Goal: Check status: Check status

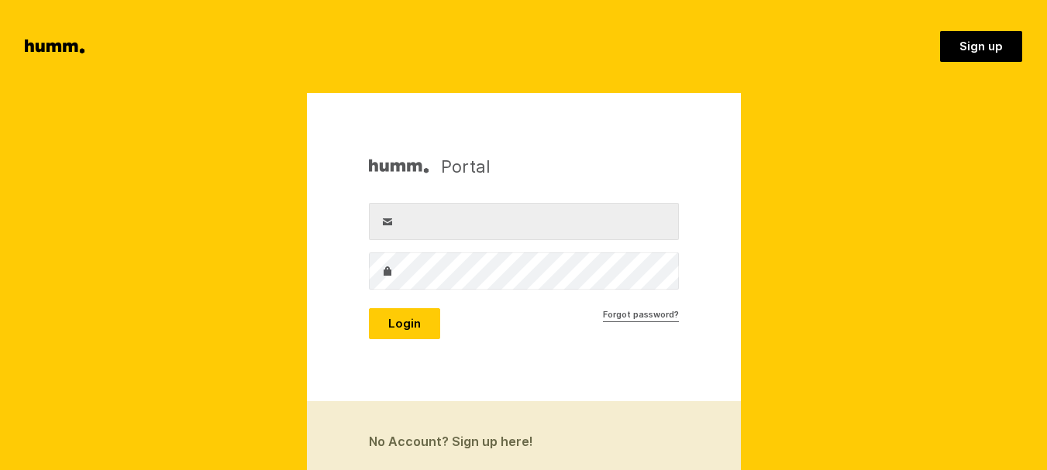
type input "[EMAIL_ADDRESS][DOMAIN_NAME]"
click at [421, 339] on div "Portal Username info@goldenhive.co.nz Password Login Forgot password?" at bounding box center [524, 247] width 434 height 308
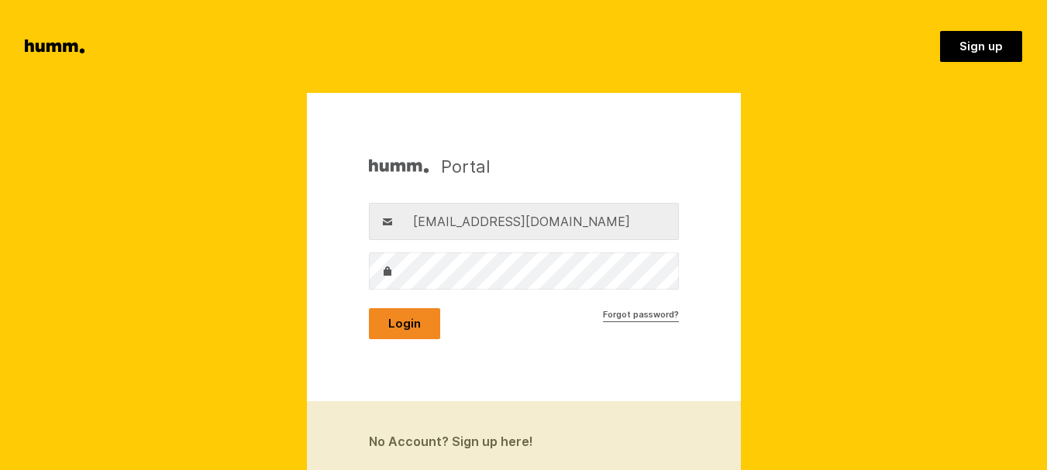
click at [418, 331] on button "Login" at bounding box center [404, 323] width 71 height 31
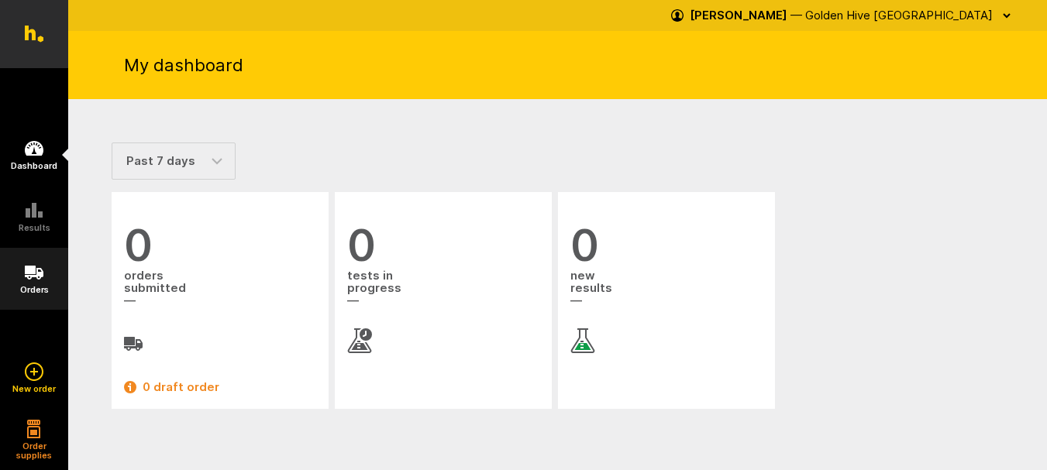
click at [36, 263] on link "Orders" at bounding box center [34, 279] width 68 height 62
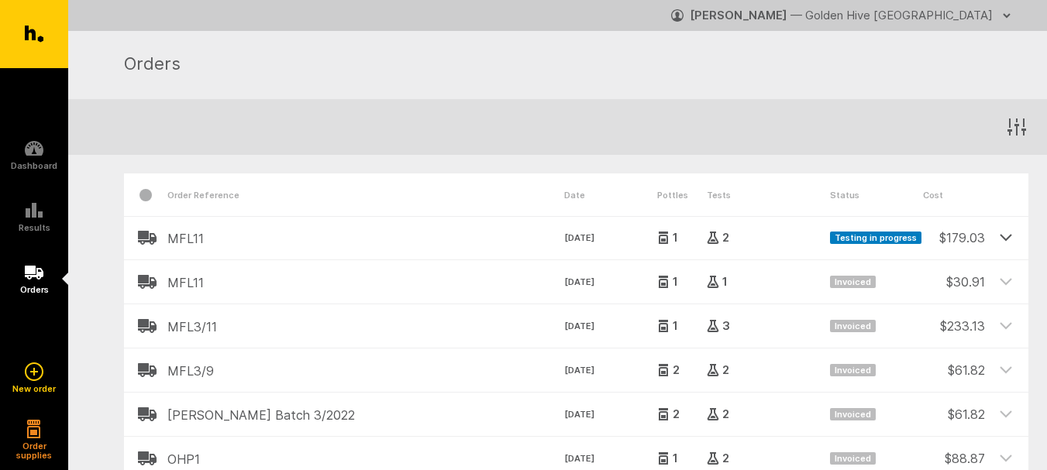
click at [1007, 236] on icon at bounding box center [1006, 237] width 14 height 14
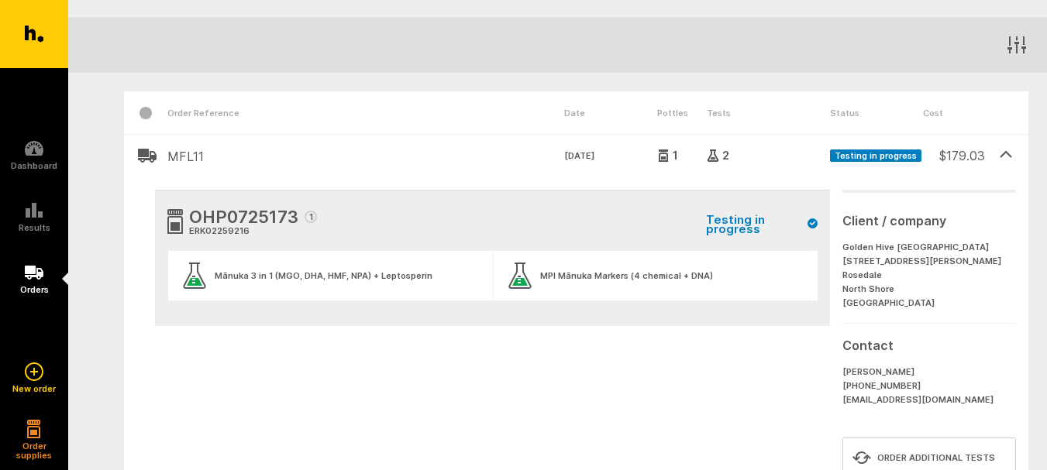
scroll to position [77, 0]
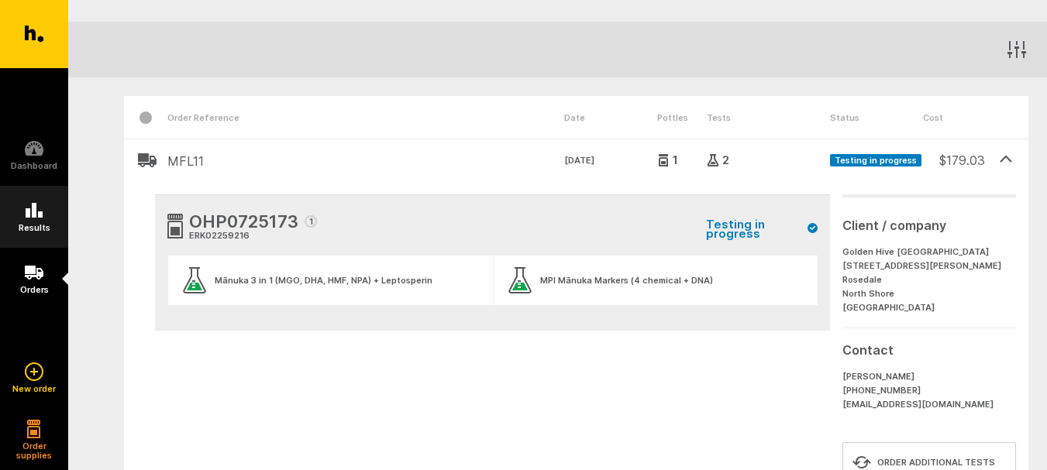
click at [43, 224] on h5 "Results" at bounding box center [35, 227] width 32 height 9
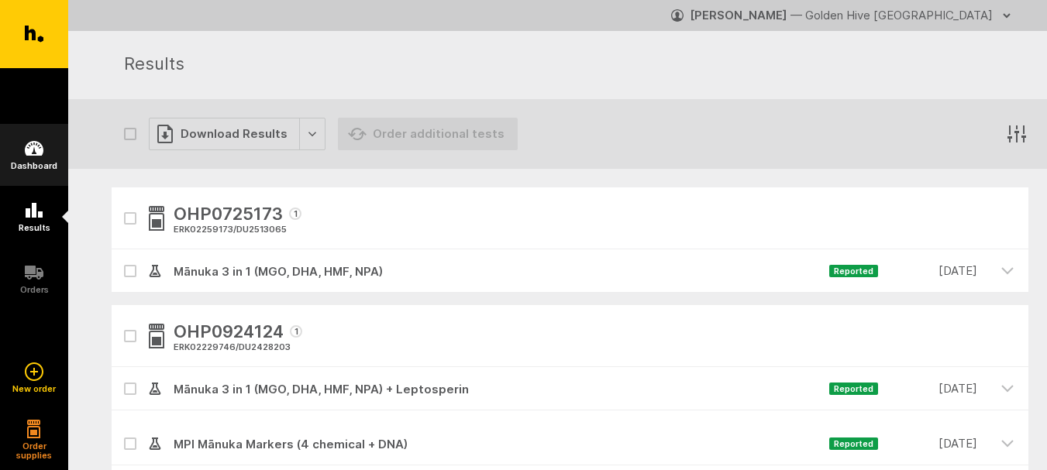
click at [31, 158] on icon at bounding box center [34, 148] width 19 height 19
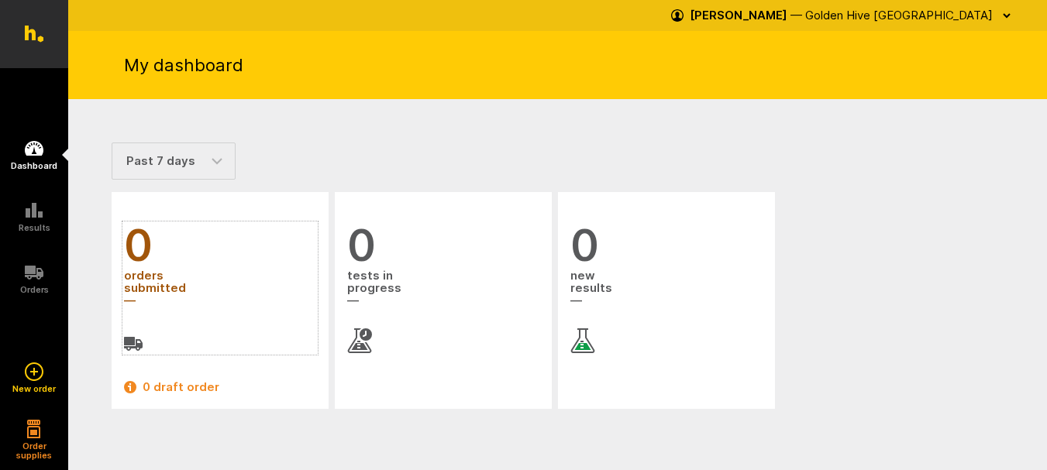
click at [139, 274] on span "orders submitted" at bounding box center [220, 289] width 192 height 42
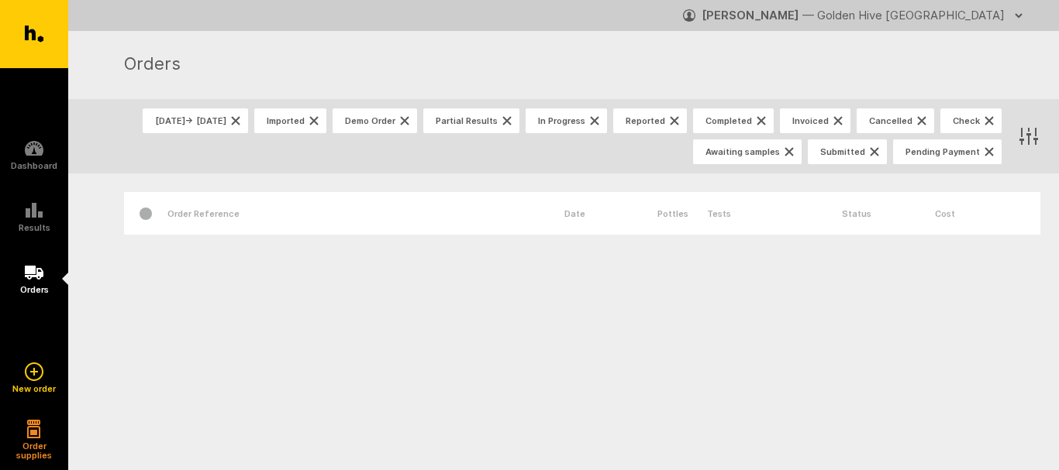
click at [1012, 14] on icon "button" at bounding box center [1018, 15] width 12 height 12
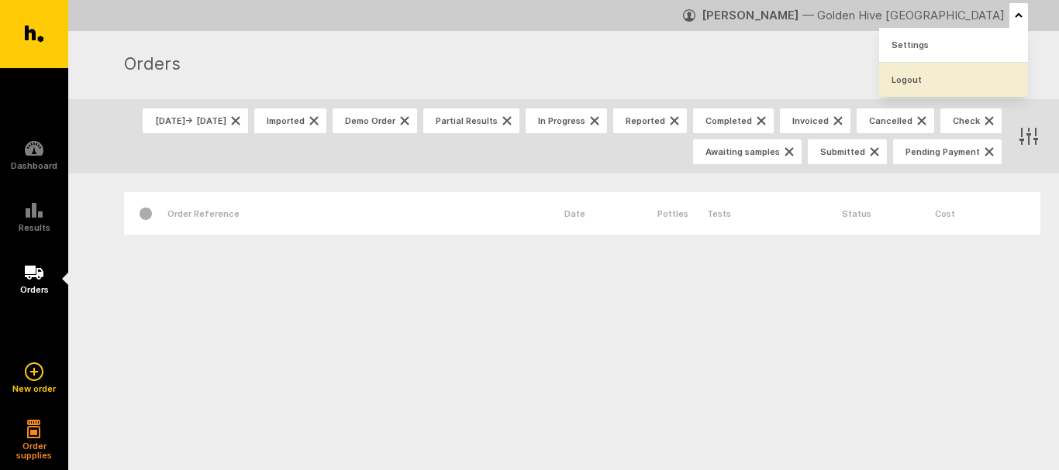
click at [914, 76] on link "Logout" at bounding box center [953, 80] width 149 height 34
